Goal: Task Accomplishment & Management: Manage account settings

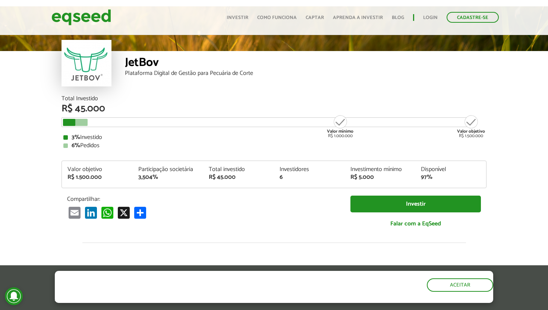
scroll to position [858, 0]
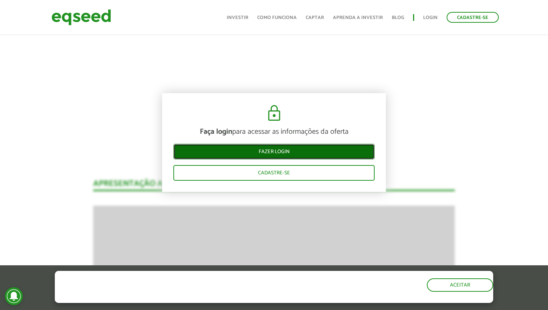
click at [237, 154] on link "Fazer login" at bounding box center [273, 152] width 201 height 16
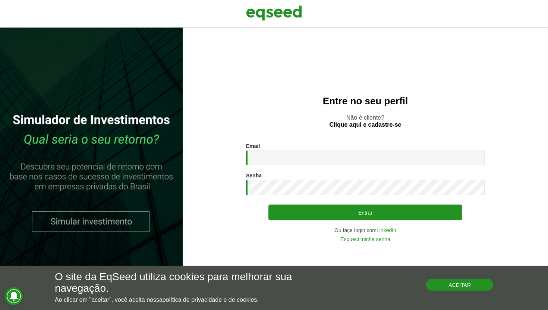
click at [435, 284] on button "Aceitar" at bounding box center [459, 285] width 67 height 12
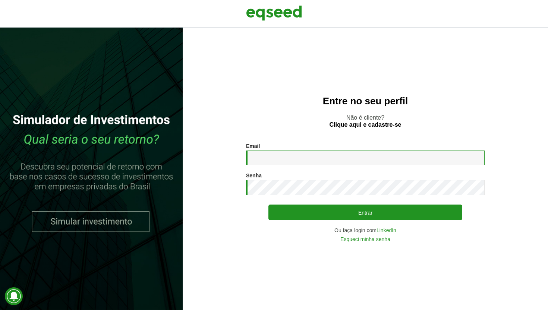
click at [326, 160] on input "Email *" at bounding box center [365, 158] width 239 height 15
type input "**********"
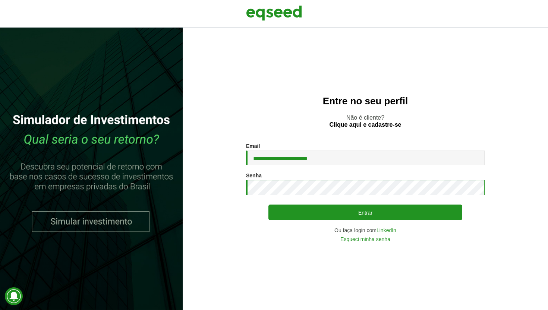
click at [268, 205] on button "Entrar" at bounding box center [365, 213] width 194 height 16
